Goal: Check status: Check status

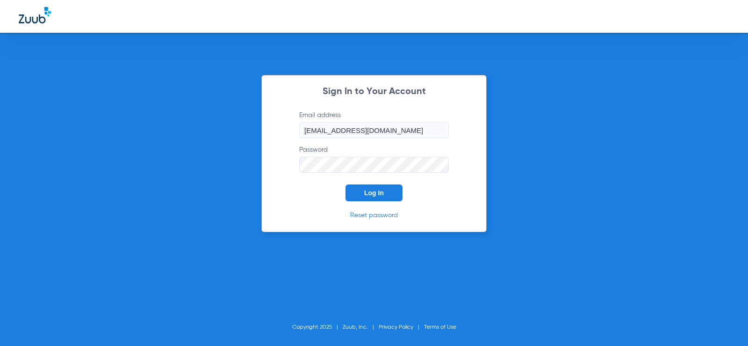
click at [364, 189] on span "Log In" at bounding box center [374, 192] width 20 height 7
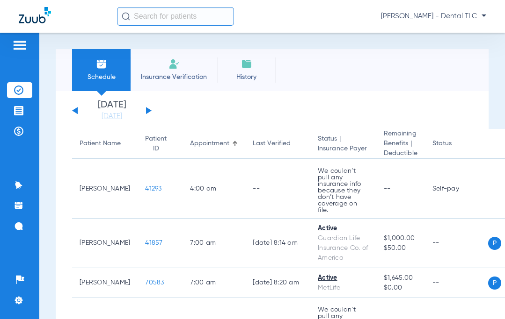
click at [149, 20] on input "text" at bounding box center [175, 16] width 117 height 19
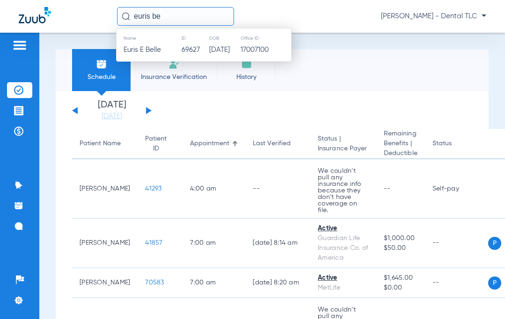
type input "euris be"
click at [147, 46] on span "Euris E Belle" at bounding box center [141, 49] width 37 height 7
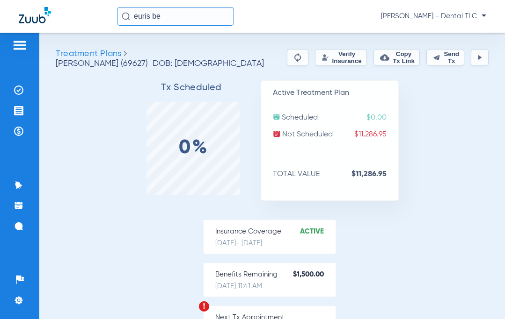
click at [315, 55] on button "Verify Insurance" at bounding box center [341, 57] width 52 height 17
